Goal: Information Seeking & Learning: Learn about a topic

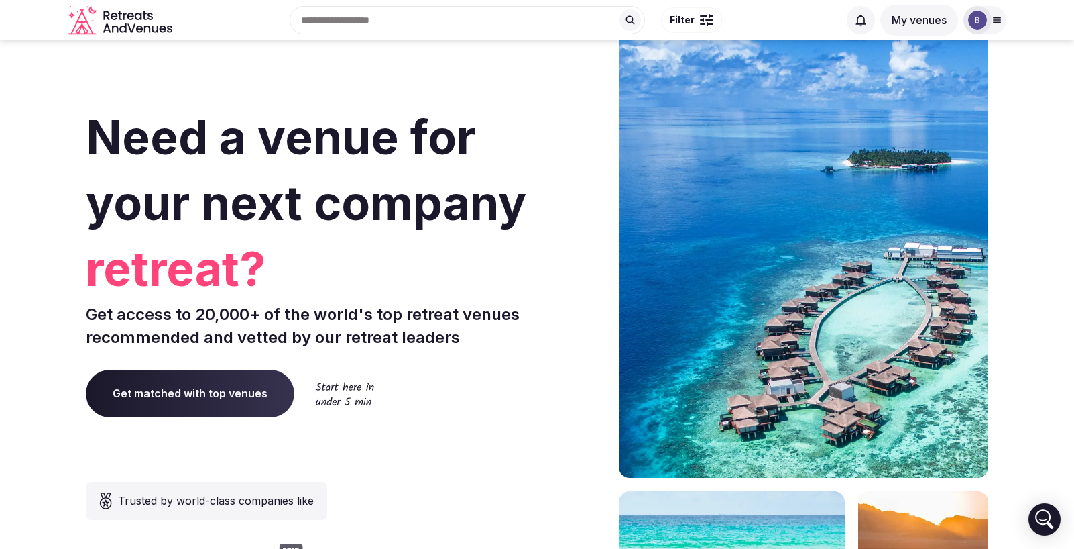
click at [995, 18] on icon at bounding box center [997, 20] width 11 height 11
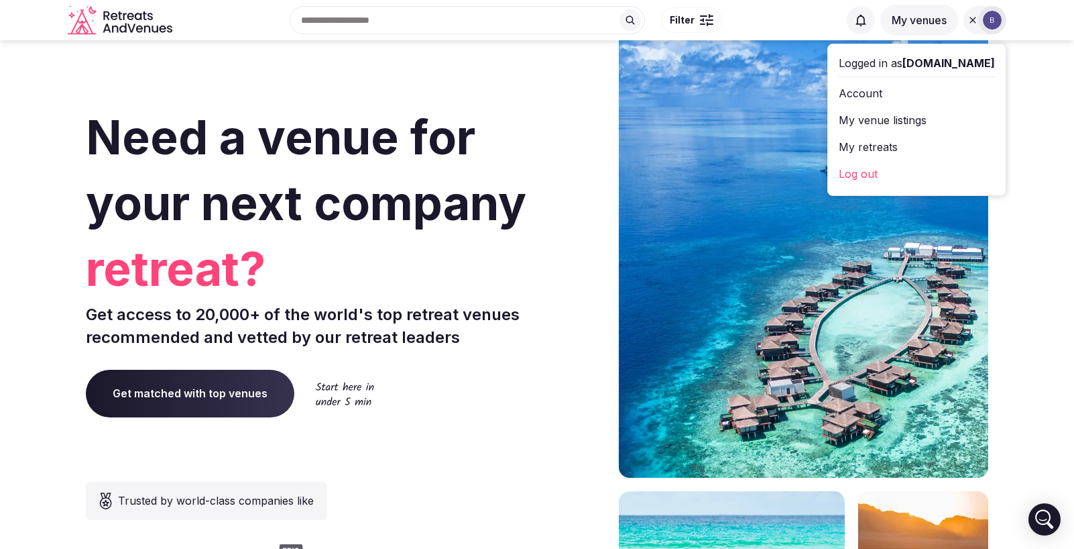
click at [866, 96] on link "Account" at bounding box center [917, 92] width 156 height 21
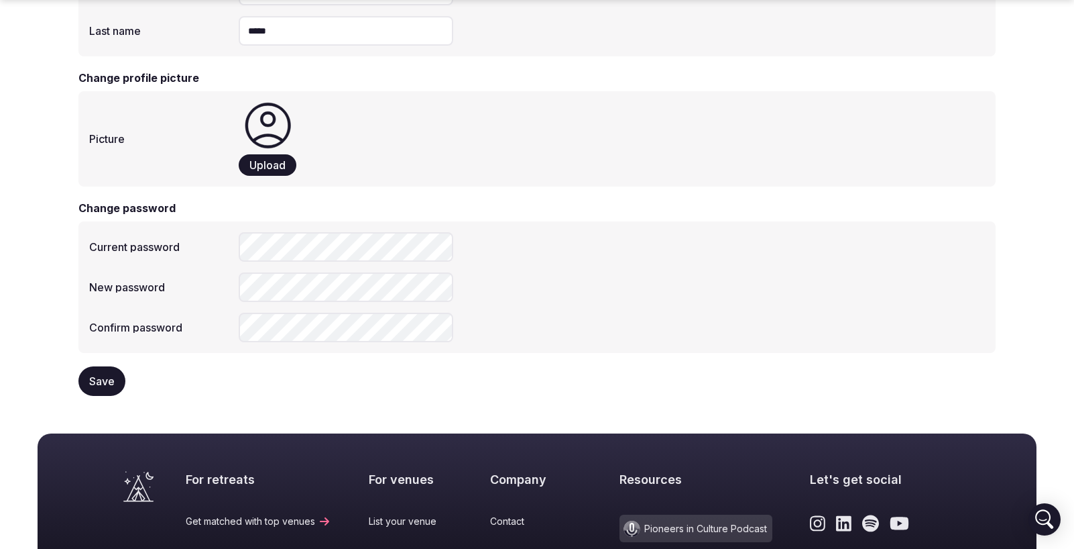
scroll to position [484, 0]
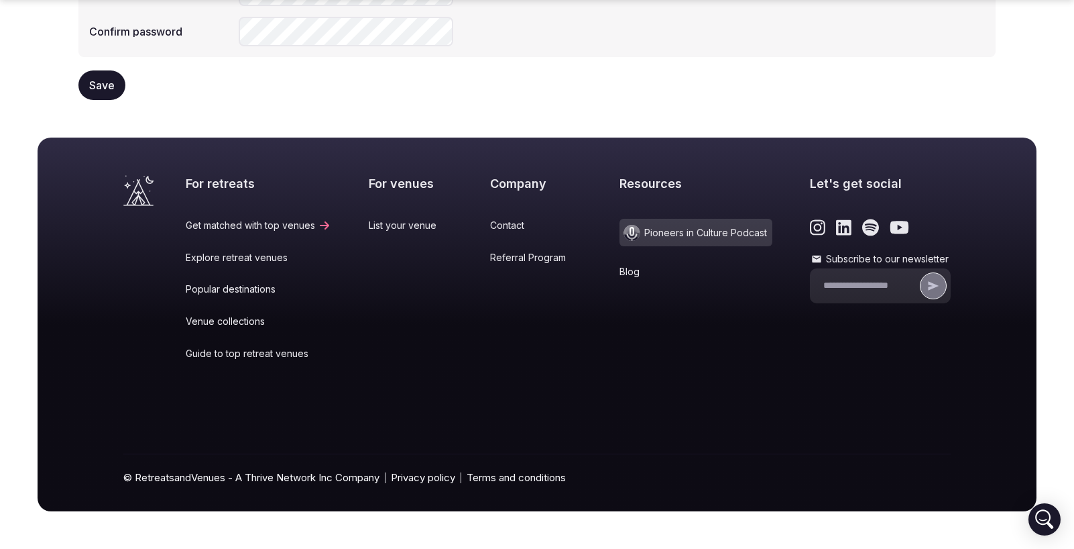
click at [363, 229] on div "For retreats Get matched with top venues Explore retreat venues Popular destina…" at bounding box center [568, 276] width 765 height 203
click at [381, 227] on link "List your venue" at bounding box center [411, 225] width 84 height 13
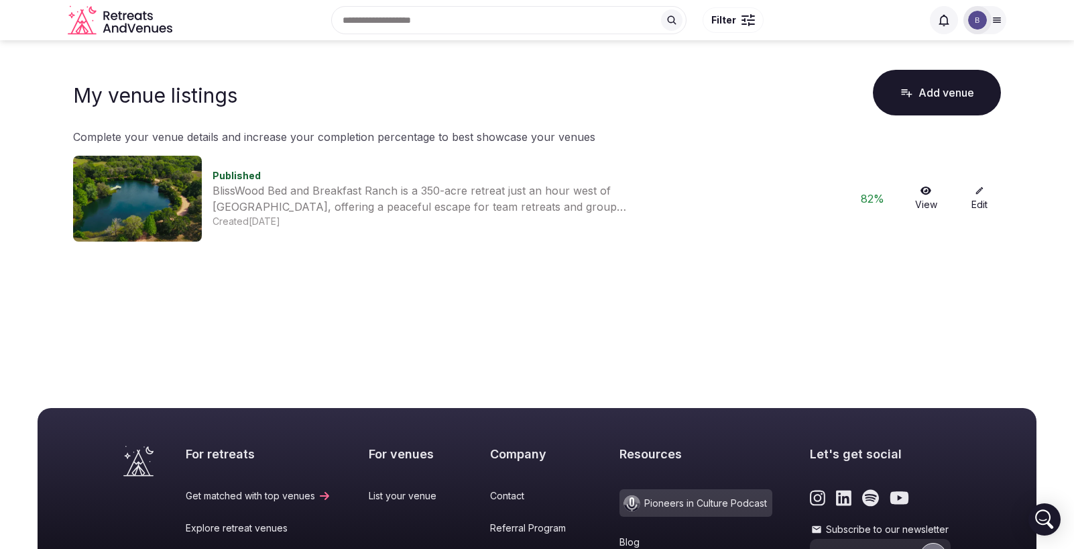
click at [980, 19] on img at bounding box center [977, 20] width 19 height 19
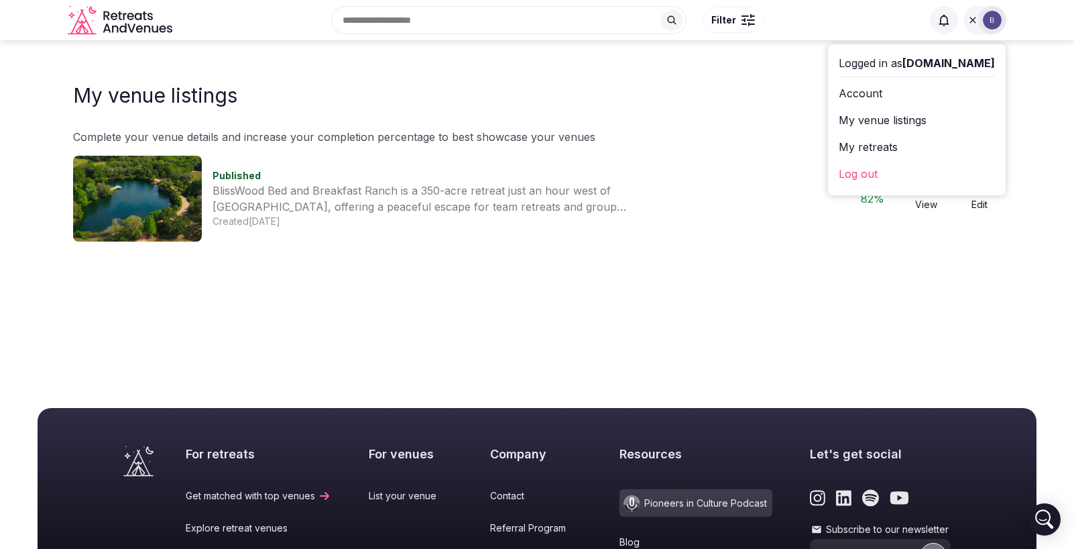
click at [876, 177] on link "Log out" at bounding box center [917, 173] width 156 height 21
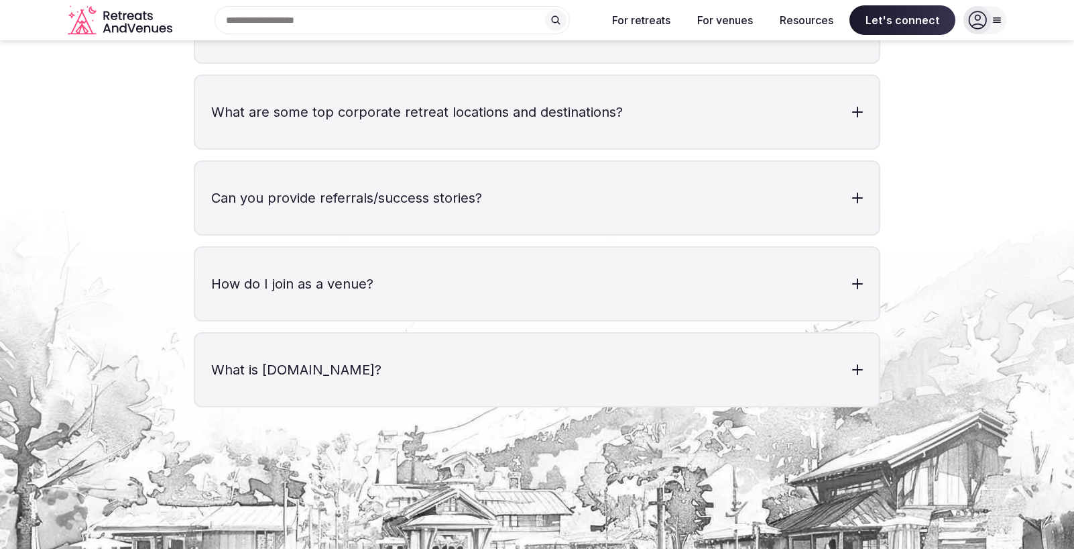
scroll to position [4624, 0]
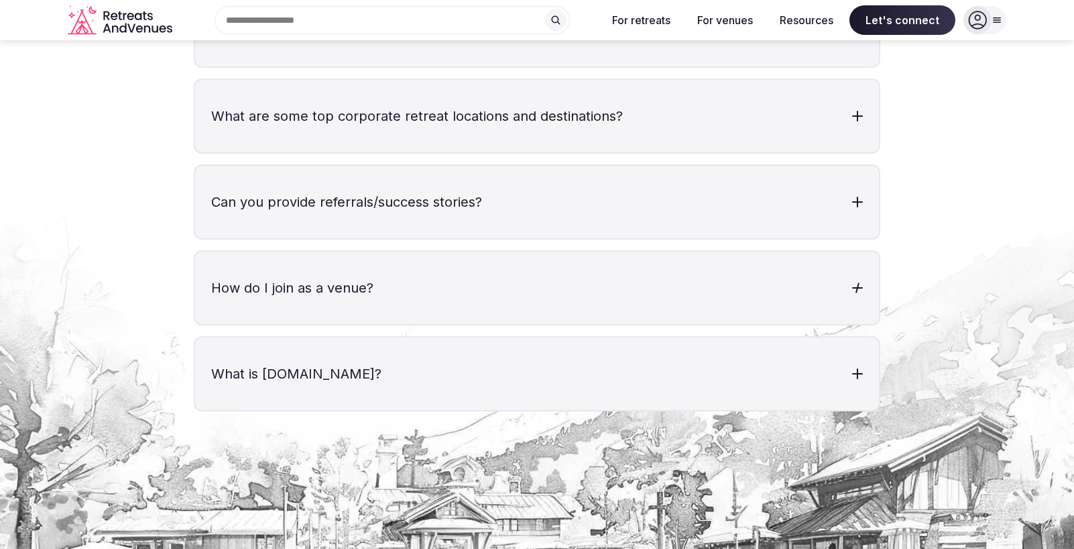
click at [439, 269] on h3 "How do I join as a venue?" at bounding box center [537, 287] width 684 height 72
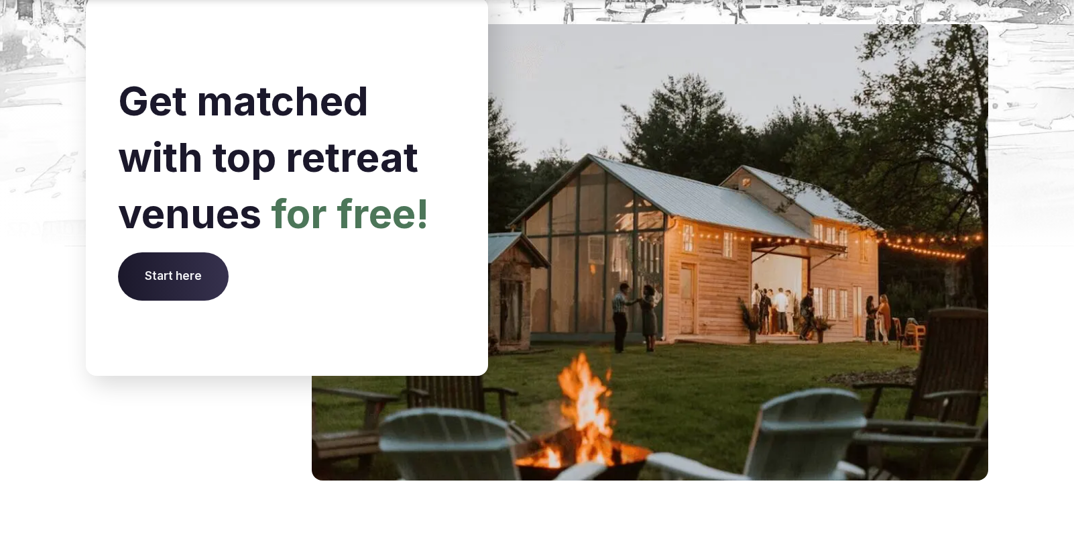
scroll to position [5724, 0]
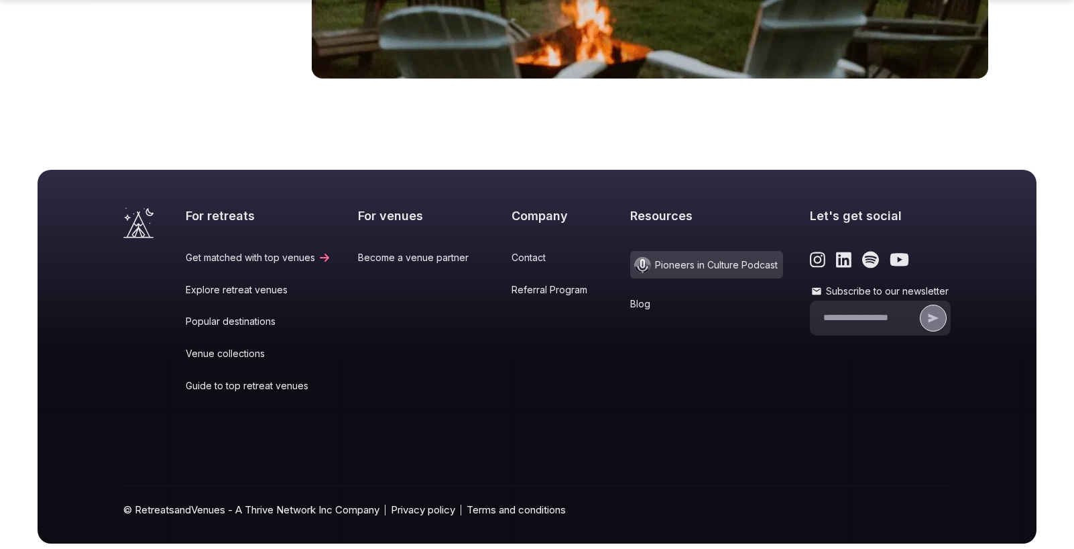
click at [441, 251] on link "Become a venue partner" at bounding box center [421, 257] width 127 height 13
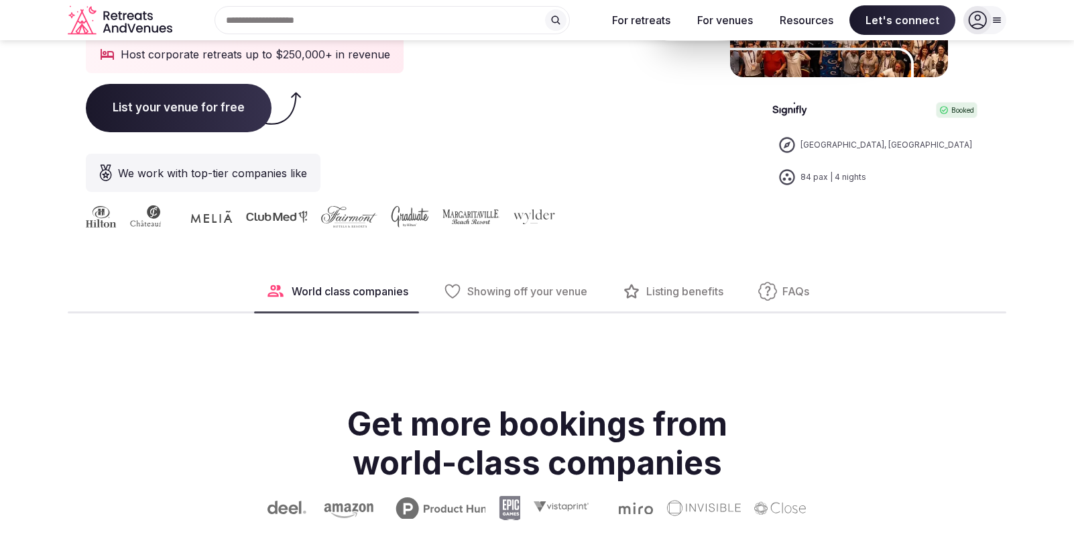
scroll to position [373, 0]
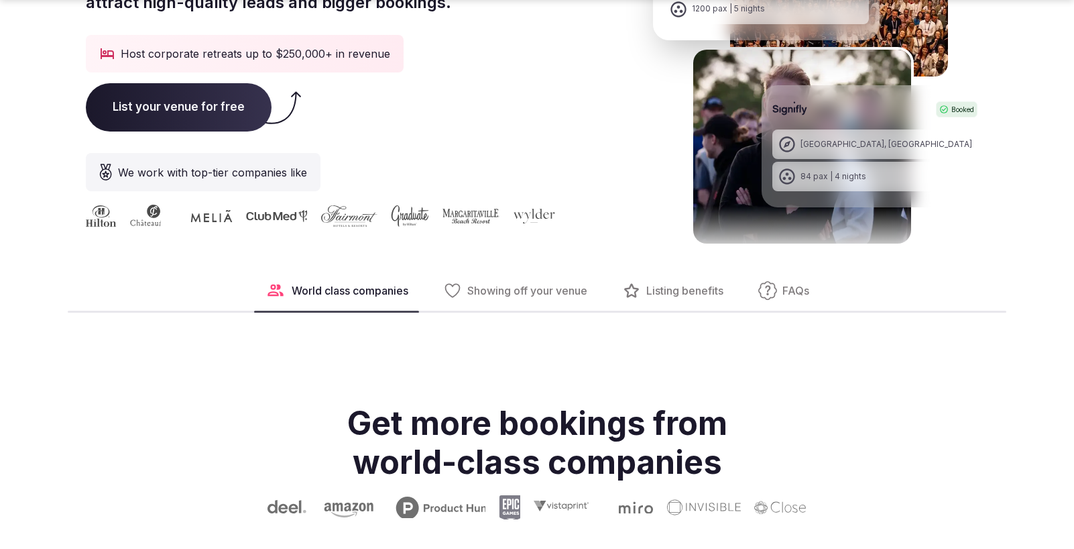
click at [781, 294] on button "FAQs" at bounding box center [784, 290] width 72 height 40
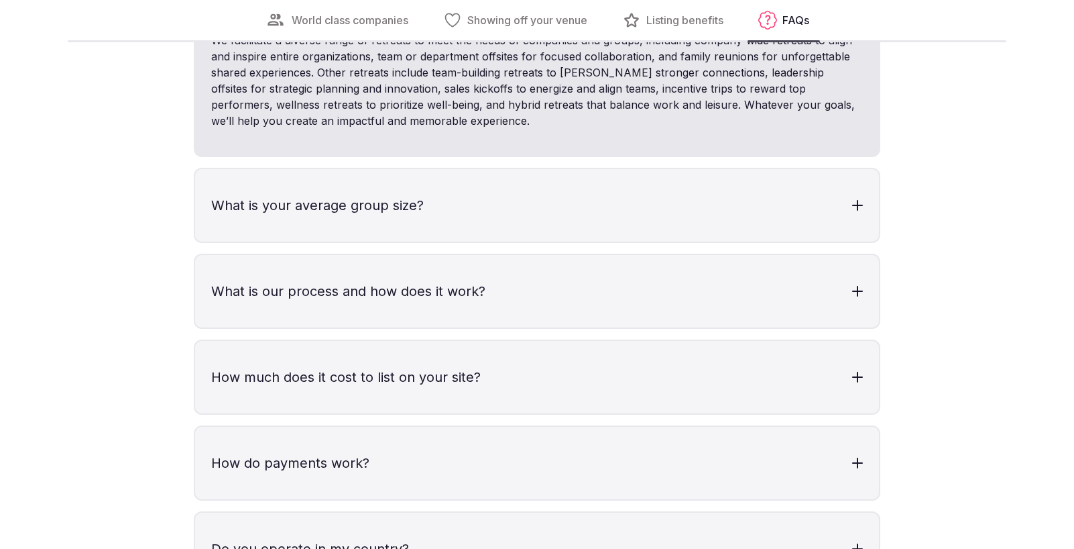
scroll to position [3860, 0]
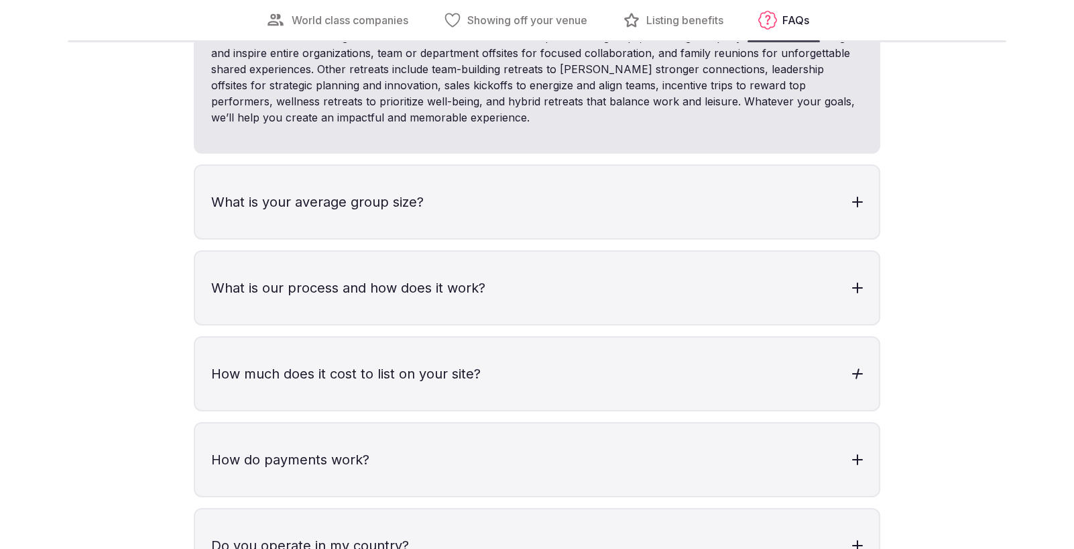
click at [300, 365] on h3 "How much does it cost to list on your site?" at bounding box center [537, 373] width 684 height 72
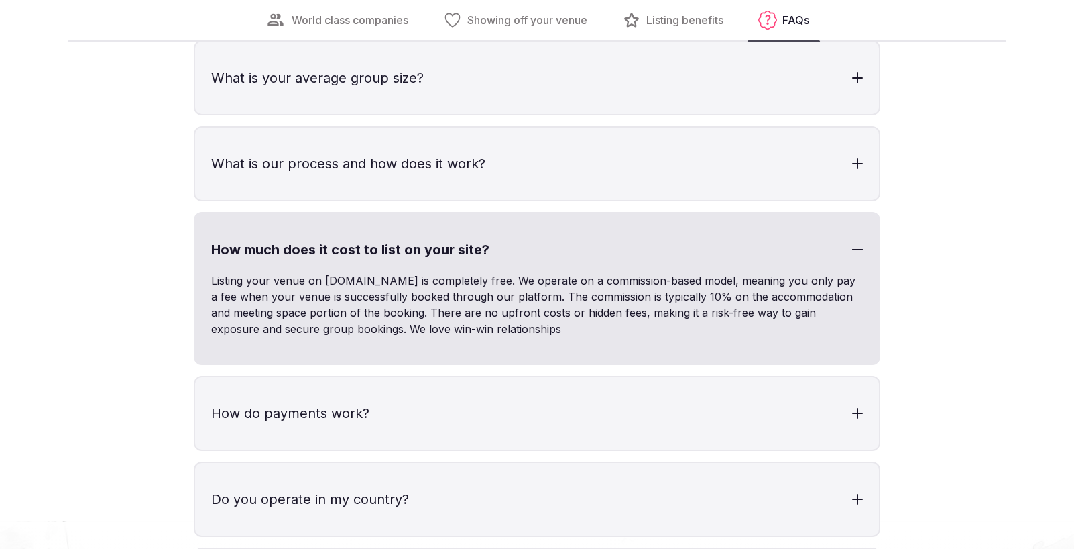
scroll to position [4018, 0]
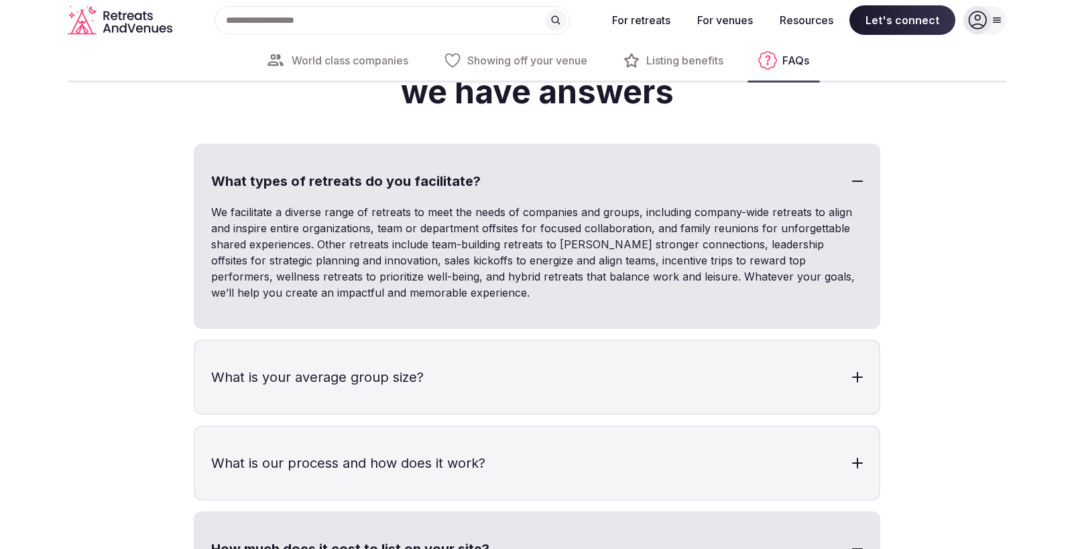
click at [274, 463] on h3 "What is our process and how does it work?" at bounding box center [537, 463] width 684 height 72
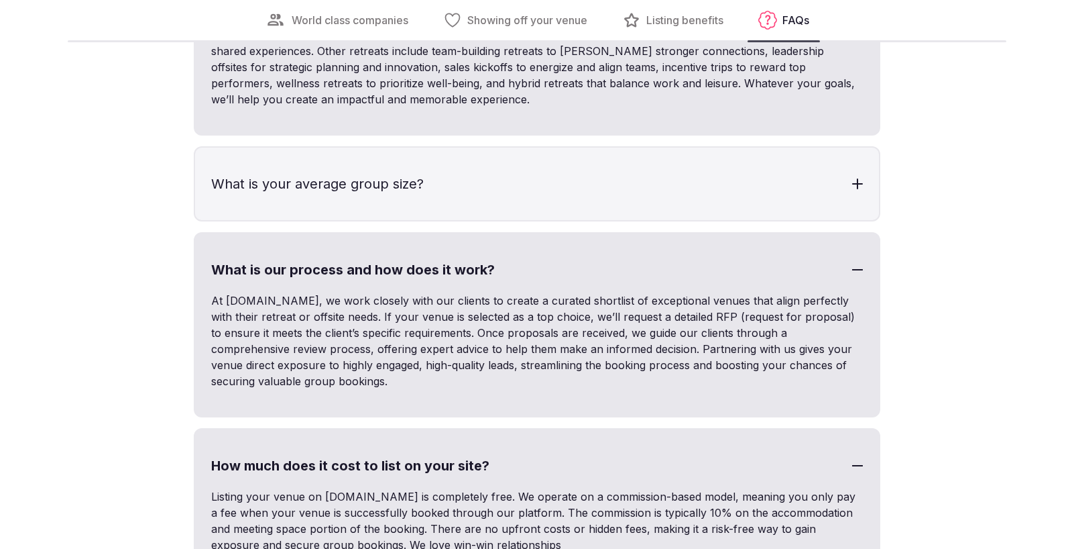
scroll to position [3757, 0]
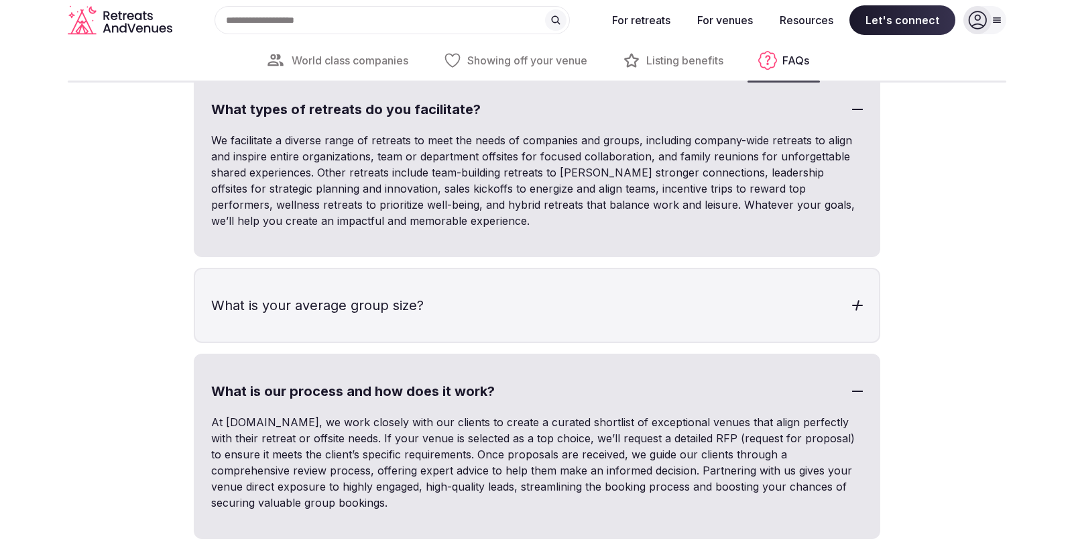
click at [283, 341] on h3 "What is your average group size?" at bounding box center [537, 305] width 684 height 72
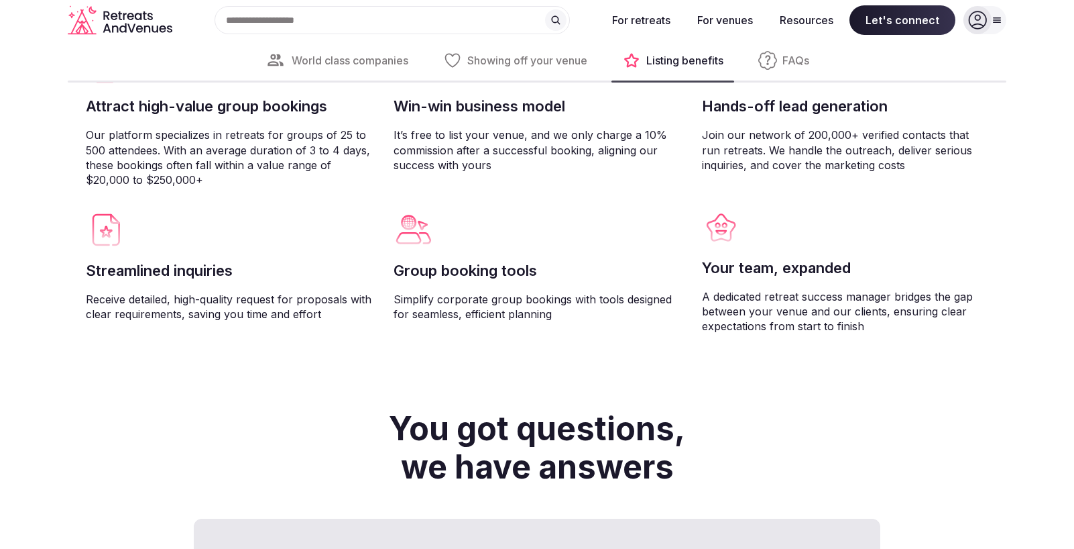
scroll to position [3310, 0]
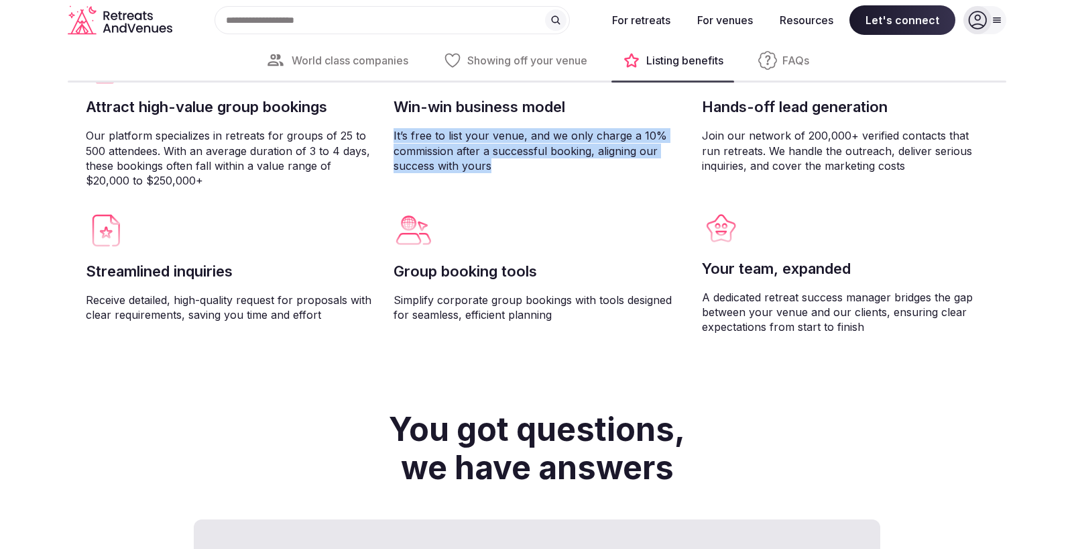
drag, startPoint x: 393, startPoint y: 137, endPoint x: 515, endPoint y: 181, distance: 129.6
click at [515, 181] on div "Win-win business model It’s free to list your venue, and we only charge a 10% c…" at bounding box center [537, 117] width 286 height 142
copy p "It’s free to list your venue, and we only charge a 10% commission after a succe…"
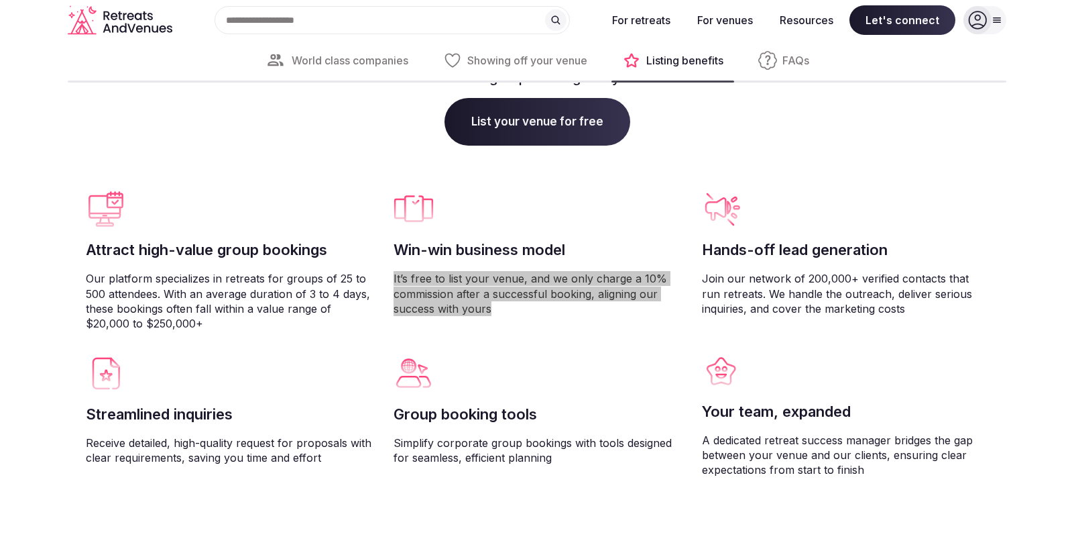
scroll to position [3141, 0]
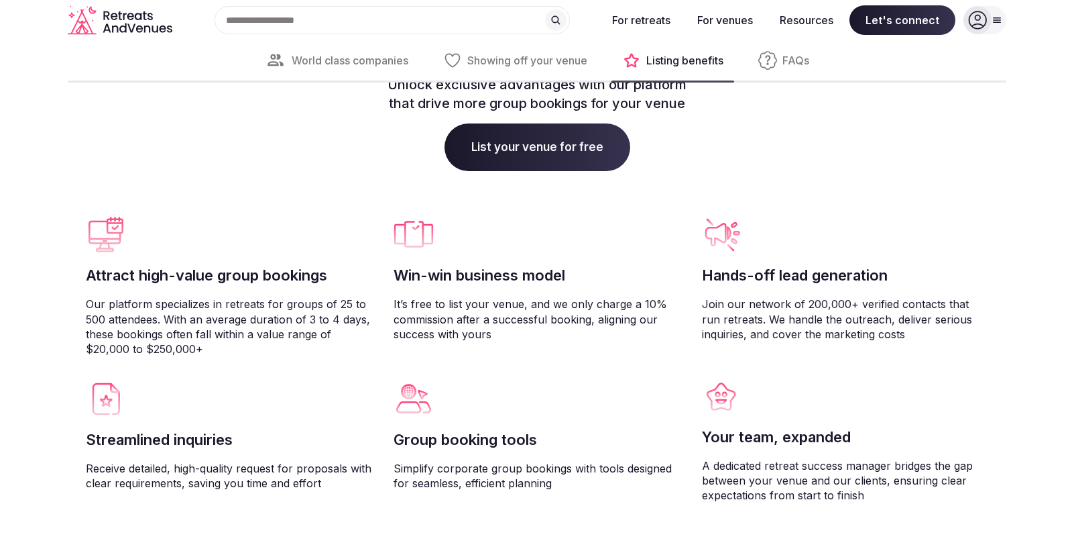
click at [248, 392] on div at bounding box center [229, 398] width 286 height 40
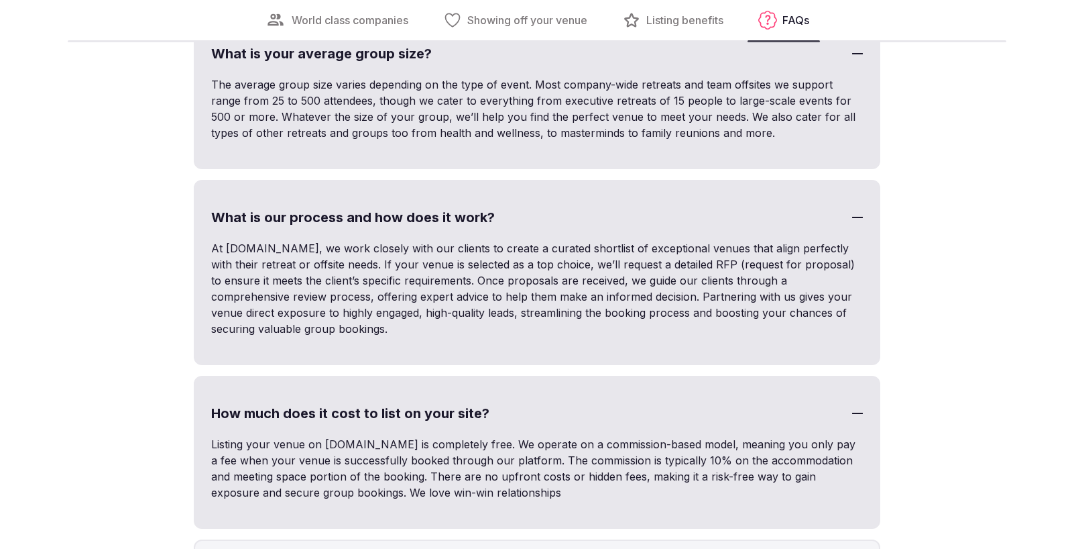
scroll to position [4281, 0]
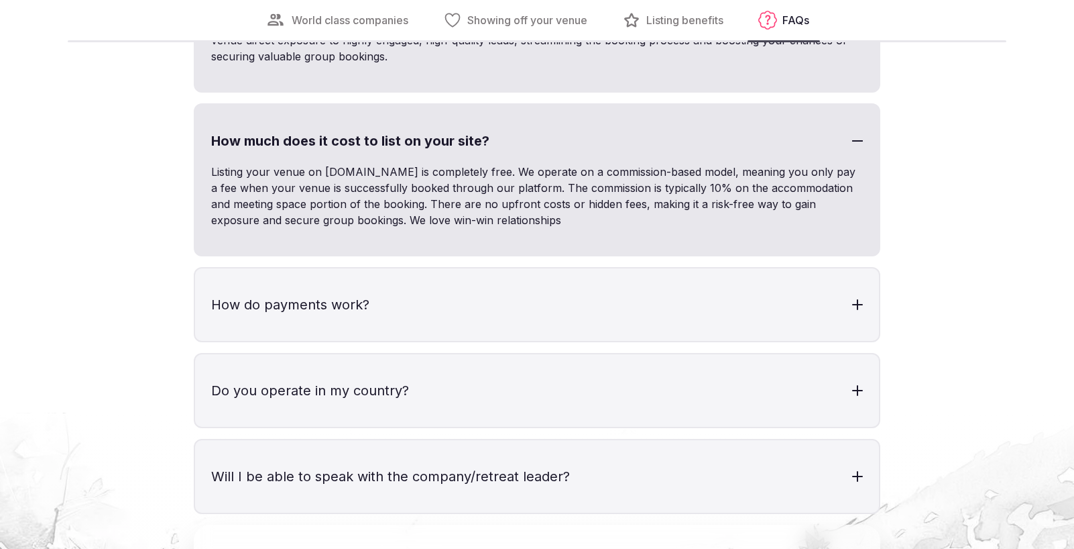
scroll to position [5601, 0]
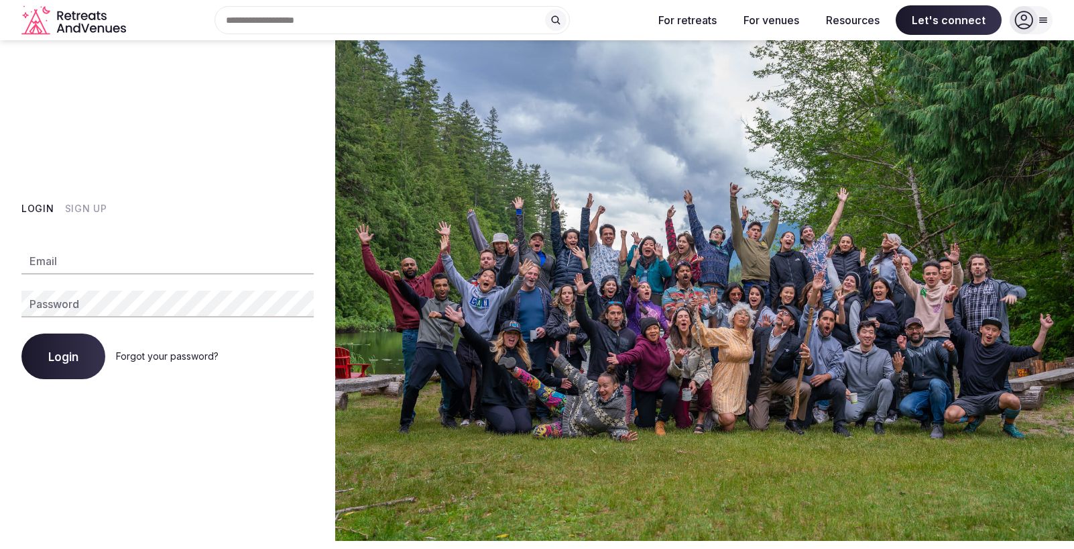
click at [98, 8] on icon "Retreats and Venues company logo" at bounding box center [74, 20] width 107 height 30
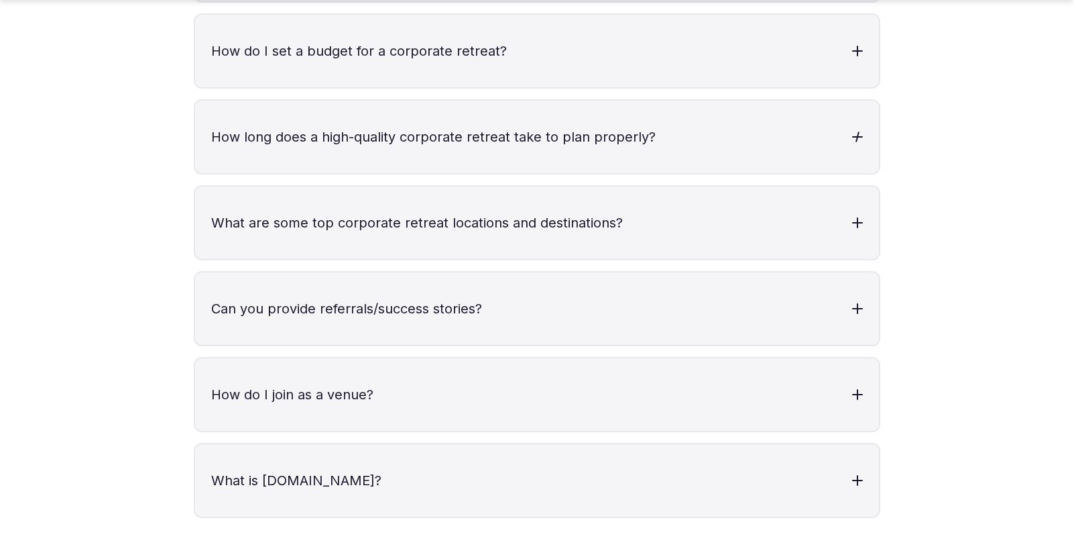
scroll to position [4637, 0]
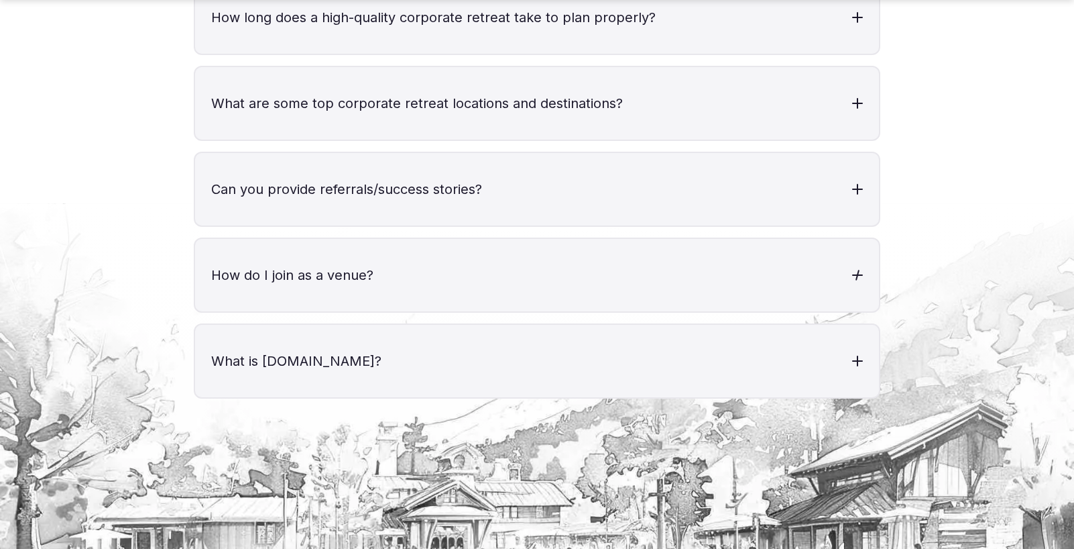
click at [355, 248] on h3 "How do I join as a venue?" at bounding box center [537, 275] width 684 height 72
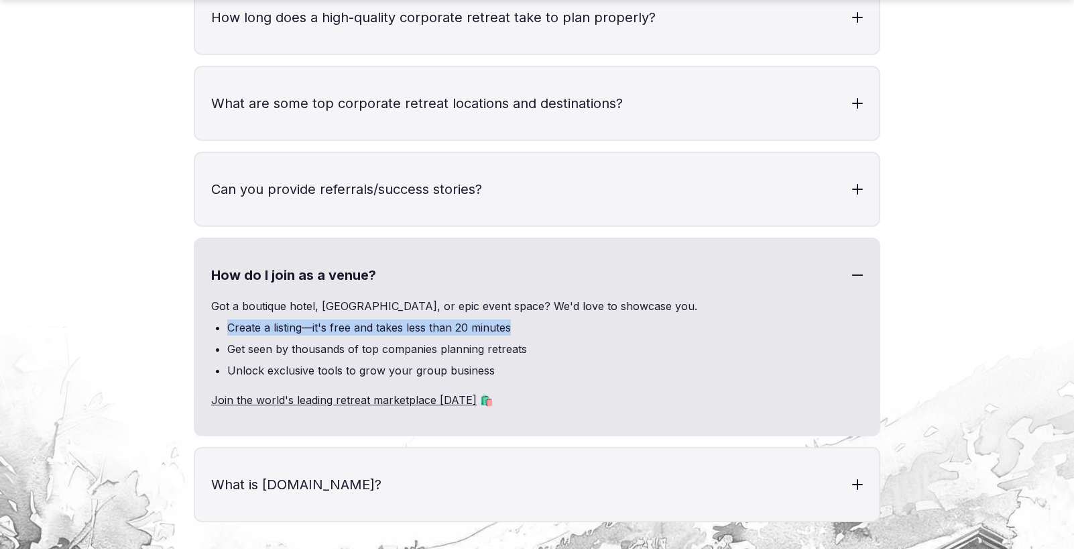
drag, startPoint x: 221, startPoint y: 290, endPoint x: 518, endPoint y: 295, distance: 297.1
click at [518, 319] on ul "Create a listing—it's free and takes less than 20 minutes Get seen by thousands…" at bounding box center [537, 348] width 652 height 59
copy li "Create a listing—it's free and takes less than 20 minutes"
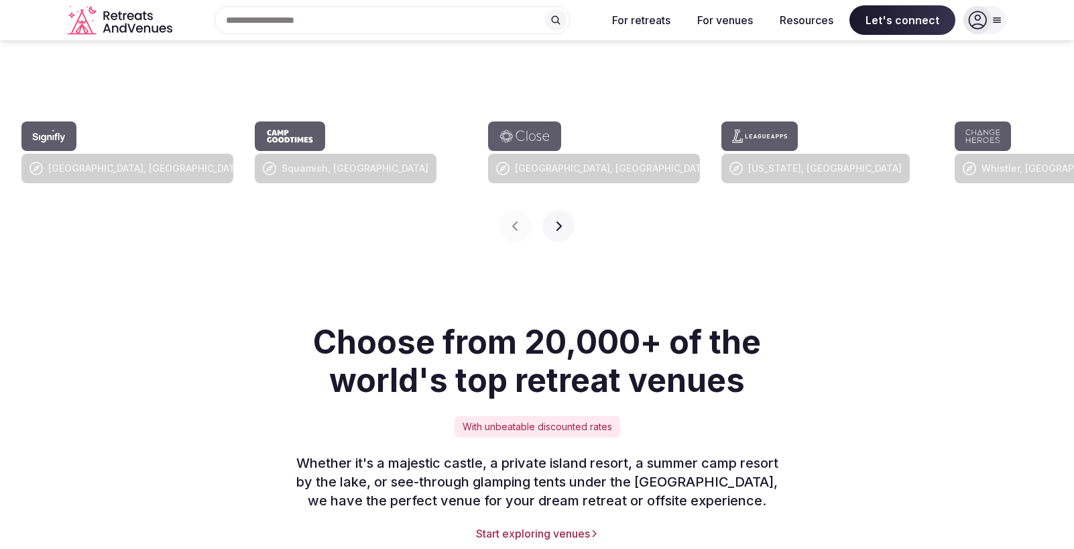
scroll to position [653, 0]
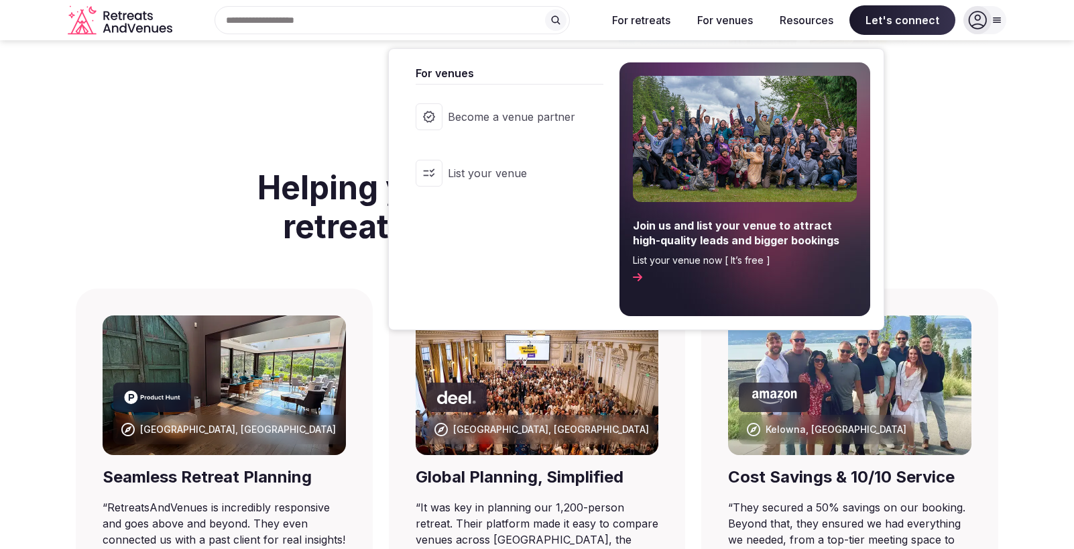
click at [714, 7] on button "For venues" at bounding box center [725, 20] width 77 height 30
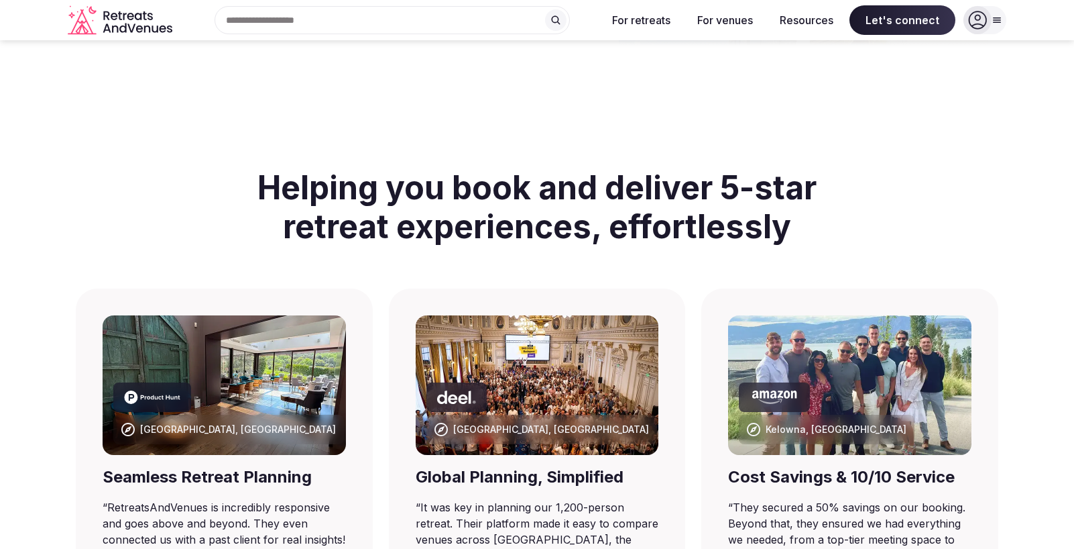
click at [719, 19] on button "For venues" at bounding box center [725, 20] width 77 height 30
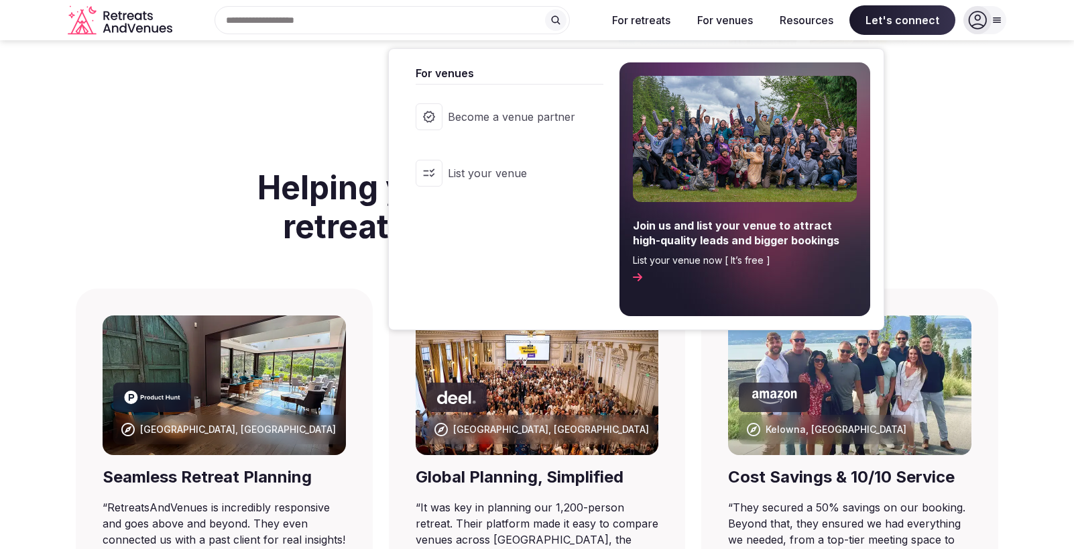
click at [519, 166] on span "List your venue" at bounding box center [511, 173] width 127 height 15
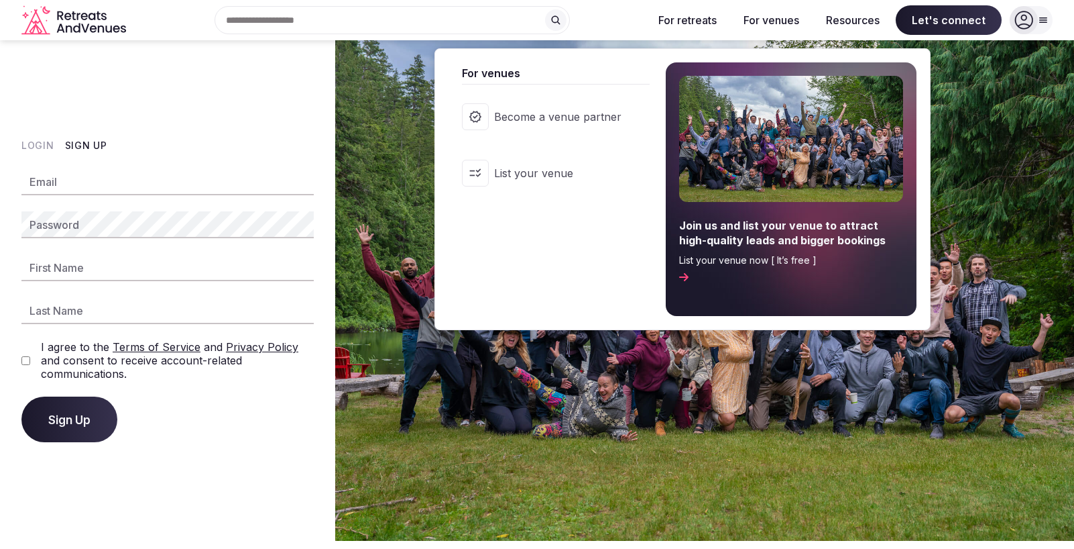
click at [571, 97] on link "Become a venue partner" at bounding box center [549, 117] width 201 height 54
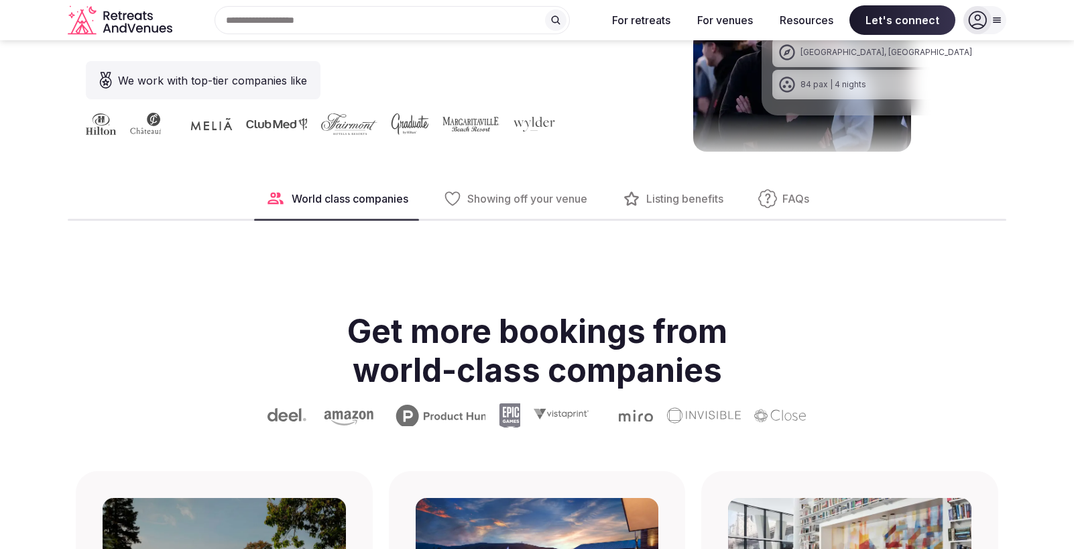
click at [792, 187] on button "FAQs" at bounding box center [784, 198] width 72 height 40
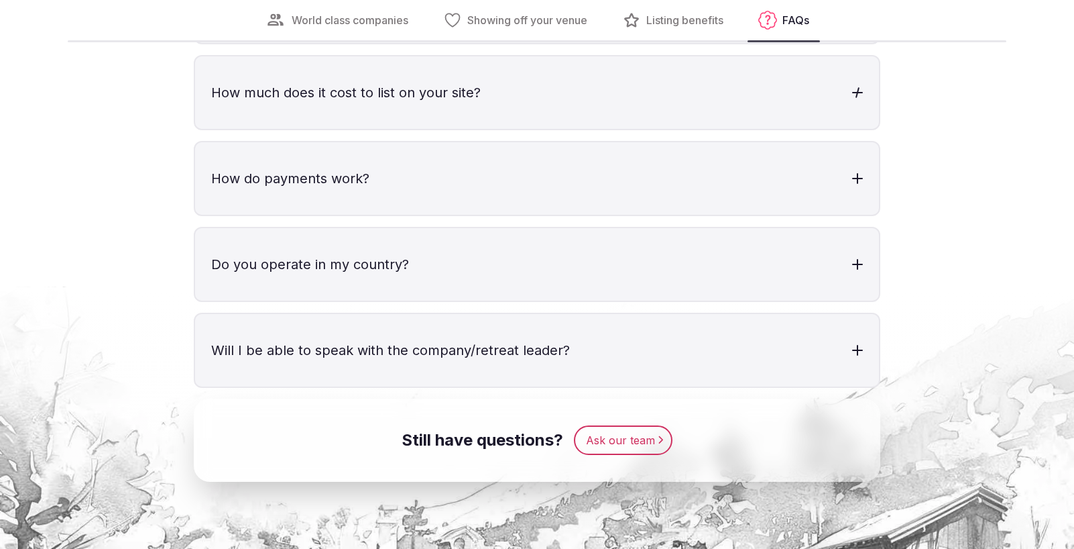
scroll to position [4142, 0]
click at [368, 90] on h3 "How much does it cost to list on your site?" at bounding box center [537, 92] width 684 height 72
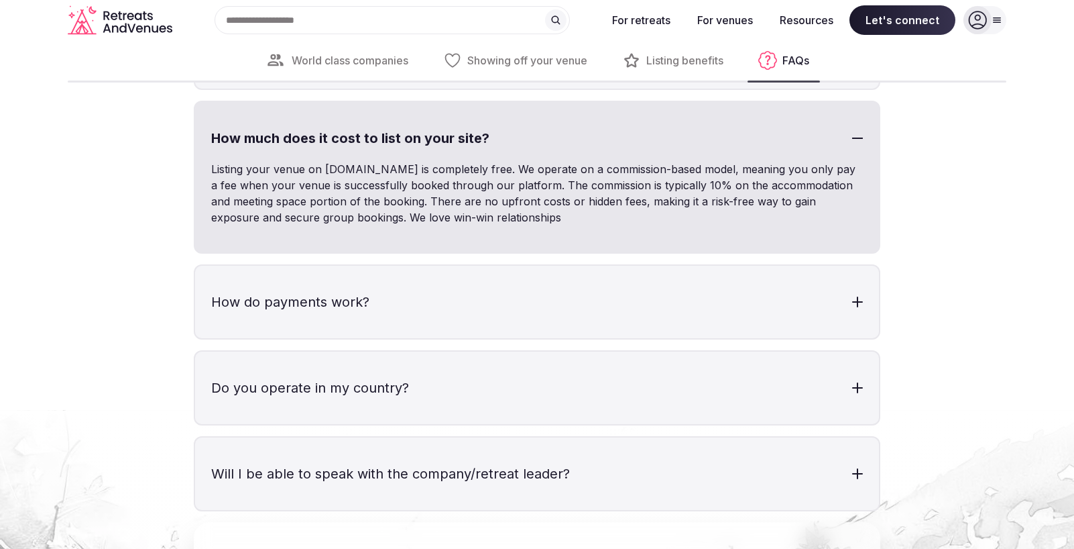
scroll to position [4094, 0]
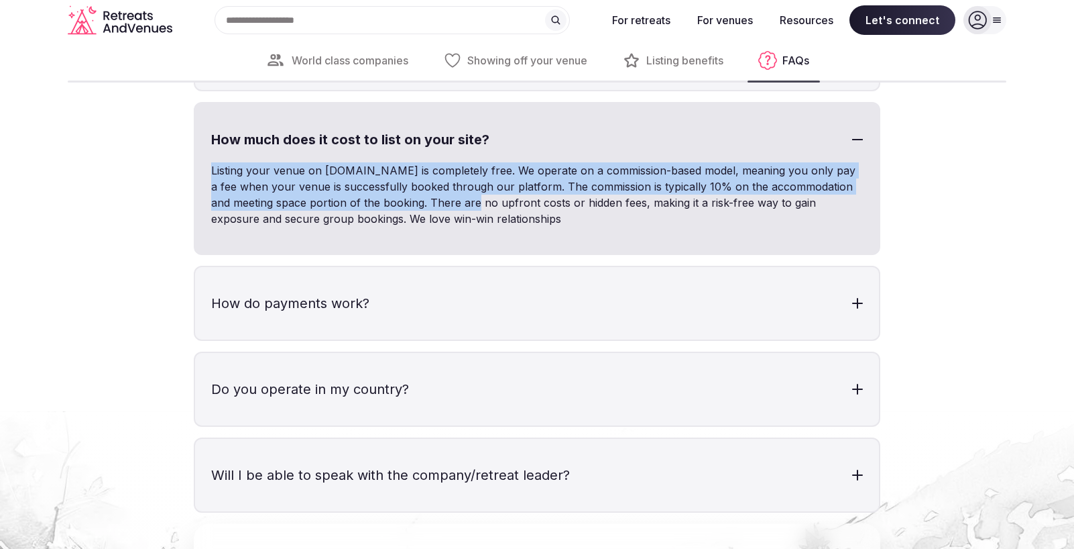
drag, startPoint x: 551, startPoint y: 171, endPoint x: 524, endPoint y: 209, distance: 46.7
click at [524, 209] on div "How much does it cost to list on your site? Listing your venue on RetreatsAndVe…" at bounding box center [537, 178] width 687 height 153
click at [514, 211] on p "Listing your venue on RetreatsAndVenues.com is completely free. We operate on a…" at bounding box center [537, 194] width 652 height 64
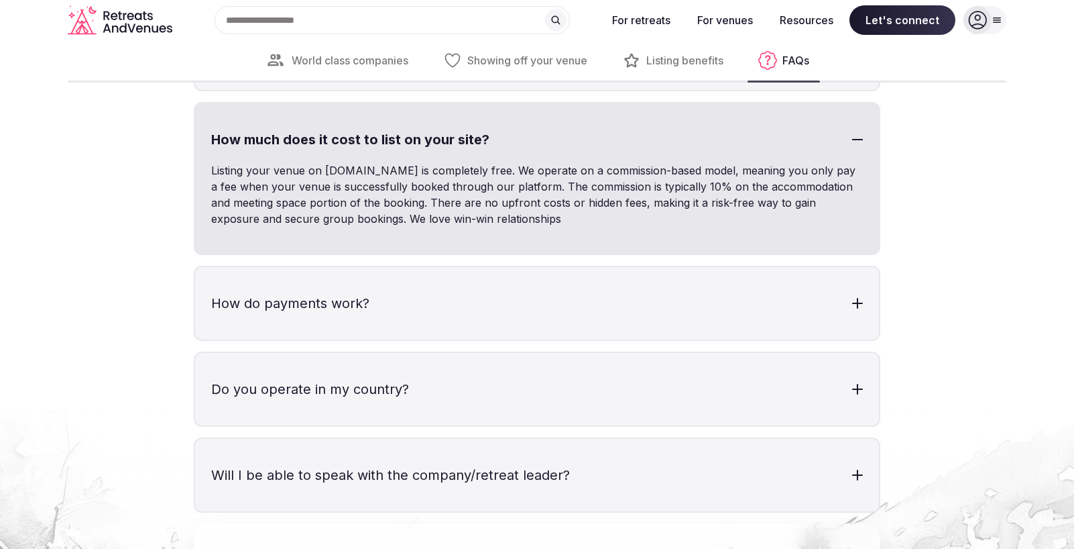
drag, startPoint x: 620, startPoint y: 225, endPoint x: 575, endPoint y: 223, distance: 45.0
click at [575, 223] on p "Listing your venue on RetreatsAndVenues.com is completely free. We operate on a…" at bounding box center [537, 194] width 652 height 64
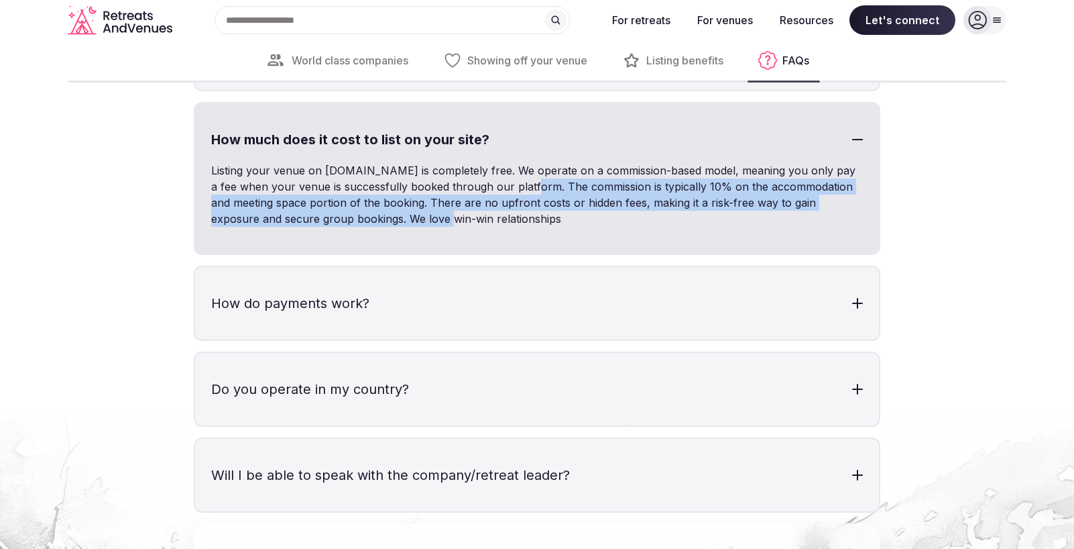
drag, startPoint x: 443, startPoint y: 222, endPoint x: 518, endPoint y: 186, distance: 83.1
click at [518, 186] on p "Listing your venue on RetreatsAndVenues.com is completely free. We operate on a…" at bounding box center [537, 194] width 652 height 64
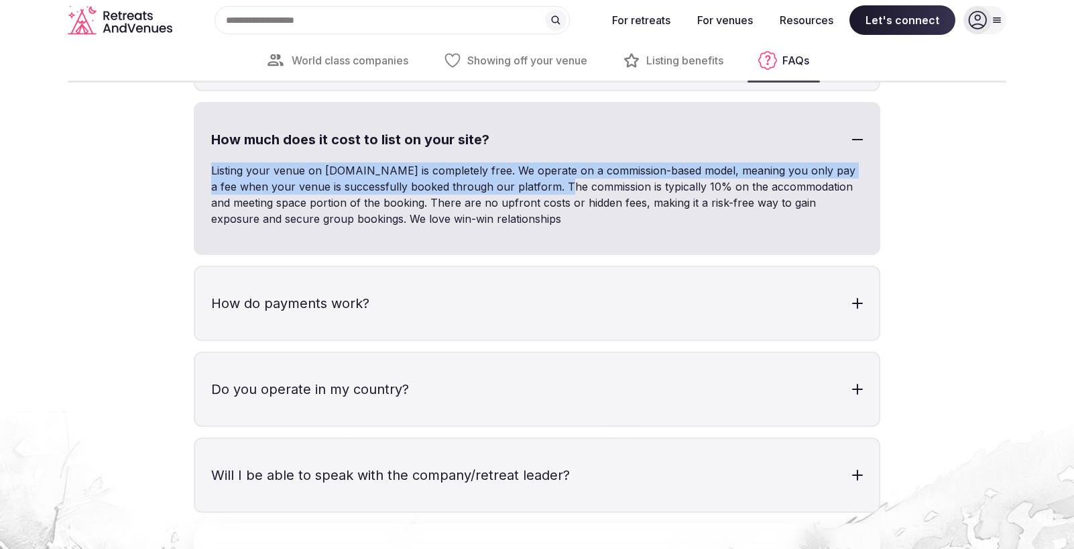
drag, startPoint x: 549, startPoint y: 170, endPoint x: 549, endPoint y: 189, distance: 18.8
click at [549, 189] on div "How much does it cost to list on your site? Listing your venue on RetreatsAndVe…" at bounding box center [537, 178] width 687 height 153
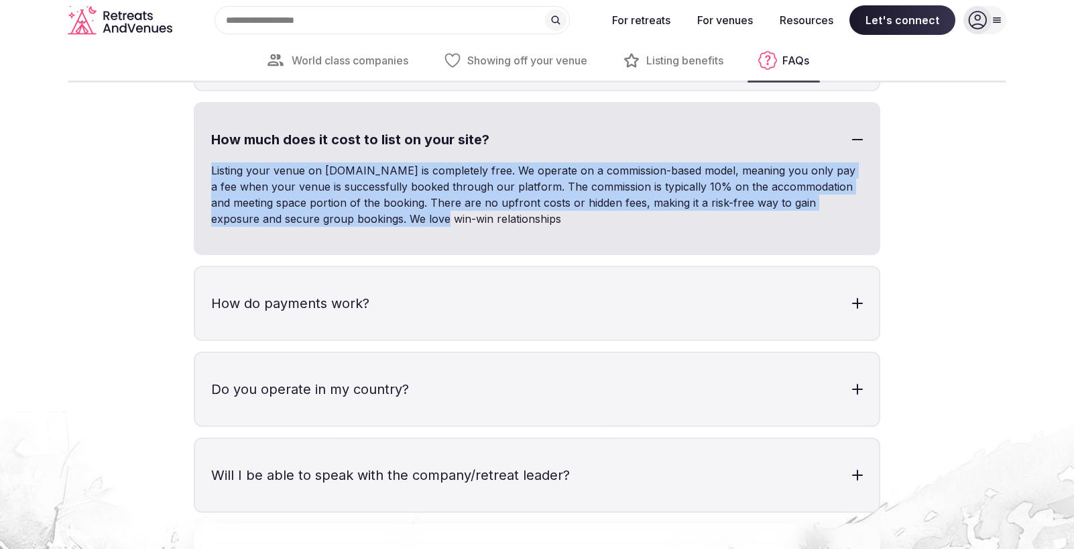
drag, startPoint x: 549, startPoint y: 176, endPoint x: 442, endPoint y: 227, distance: 118.2
click at [442, 227] on div "How much does it cost to list on your site? Listing your venue on RetreatsAndVe…" at bounding box center [537, 178] width 687 height 153
copy div "Listing your venue on RetreatsAndVenues.com is completely free. We operate on a…"
